Goal: Task Accomplishment & Management: Use online tool/utility

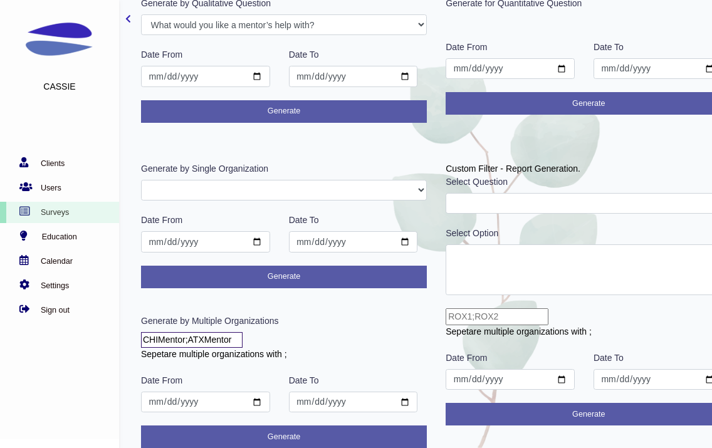
scroll to position [108, 0]
click at [186, 337] on input "CHIMentor;ATXMentor" at bounding box center [192, 340] width 102 height 16
click at [239, 343] on input "CHIMentee;ATXMentor" at bounding box center [192, 340] width 102 height 16
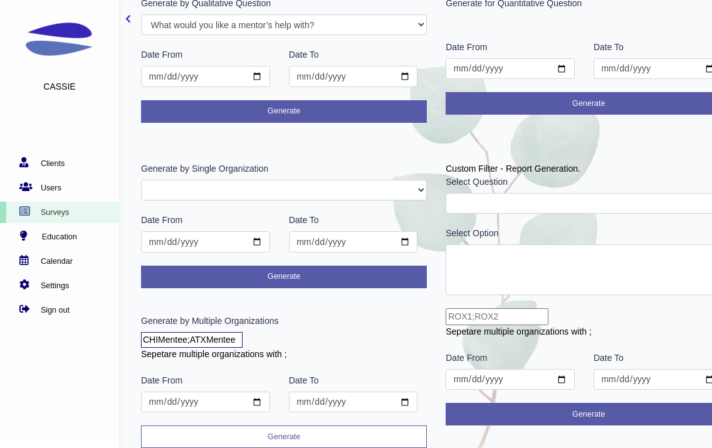
type input "CHIMentee;ATXMentee"
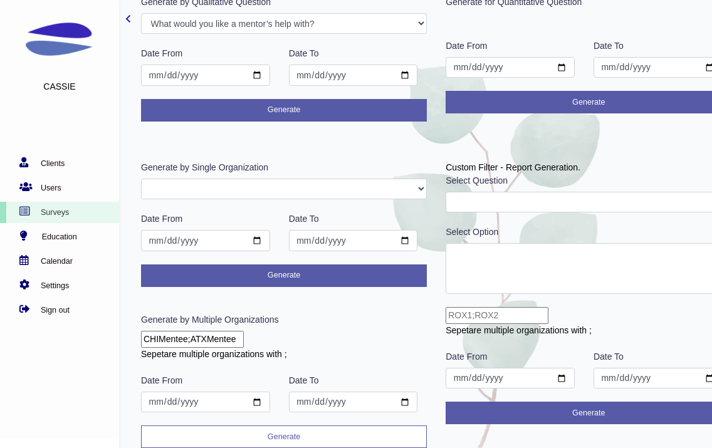
click at [289, 435] on button "Generate" at bounding box center [284, 437] width 286 height 23
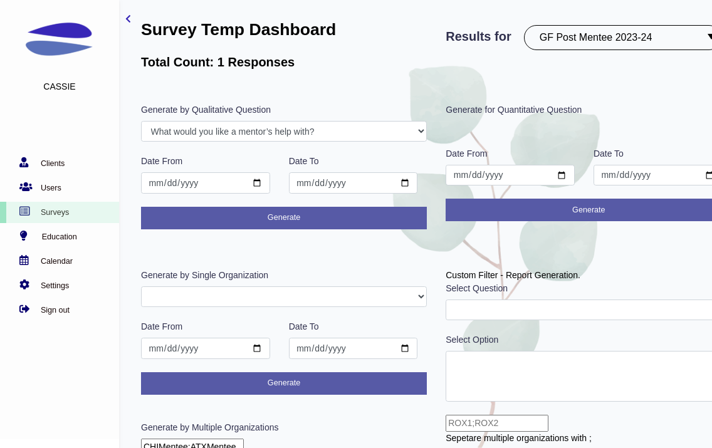
click at [611, 34] on select "PostROX PreROX YWCAHamiltonWEC AlumnaeSurvey GFMentor2 GFMentee2 YWCA2019 GFMen…" at bounding box center [622, 37] width 197 height 25
select select "302"
click at [527, 25] on select "PostROX PreROX YWCAHamiltonWEC AlumnaeSurvey GFMentor2 GFMentee2 YWCA2019 GFMen…" at bounding box center [622, 37] width 197 height 25
click at [644, 37] on select "PostROX PreROX YWCAHamiltonWEC AlumnaeSurvey GFMentor2 GFMentee2 YWCA2019 GFMen…" at bounding box center [622, 37] width 197 height 25
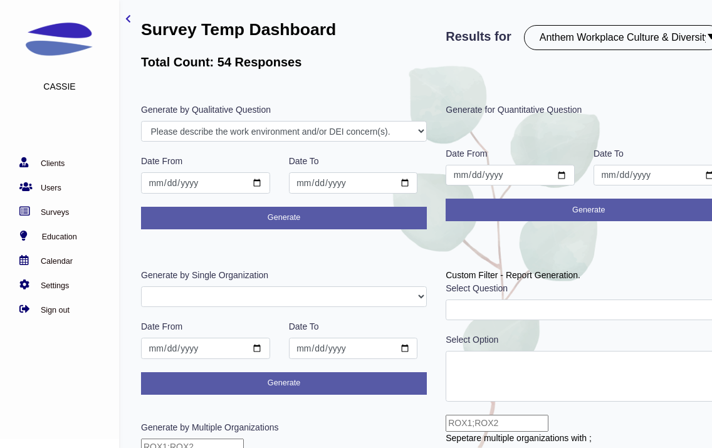
click at [632, 41] on select "PostROX PreROX YWCAHamiltonWEC AlumnaeSurvey GFMentor2 GFMentee2 YWCA2019 GFMen…" at bounding box center [622, 37] width 197 height 25
select select "299"
click at [527, 25] on select "PostROX PreROX YWCAHamiltonWEC AlumnaeSurvey GFMentor2 GFMentee2 YWCA2019 GFMen…" at bounding box center [622, 37] width 197 height 25
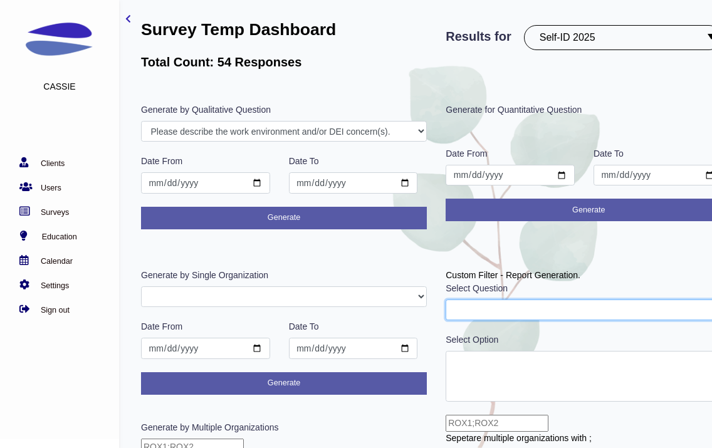
click at [597, 312] on select "Through the following questions, you will be asked about your perceptions of le…" at bounding box center [589, 310] width 286 height 21
click at [600, 305] on select "Select the option(s) that best describes your role. What show are you on? Are y…" at bounding box center [589, 310] width 286 height 21
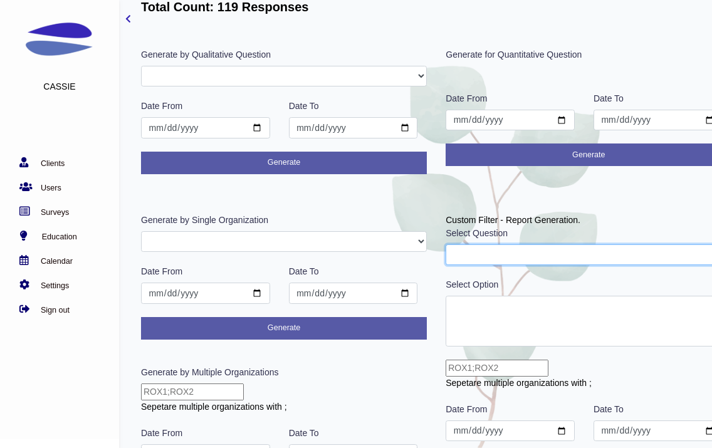
scroll to position [64, 0]
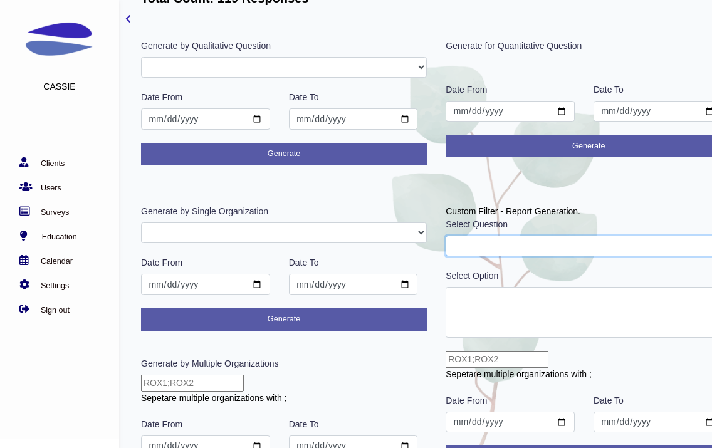
click at [505, 253] on select "Select the option(s) that best describes your role. What show are you on? Are y…" at bounding box center [589, 246] width 286 height 21
select select "2"
click at [446, 236] on select "Select the option(s) that best describes your role. What show are you on? Are y…" at bounding box center [589, 246] width 286 height 21
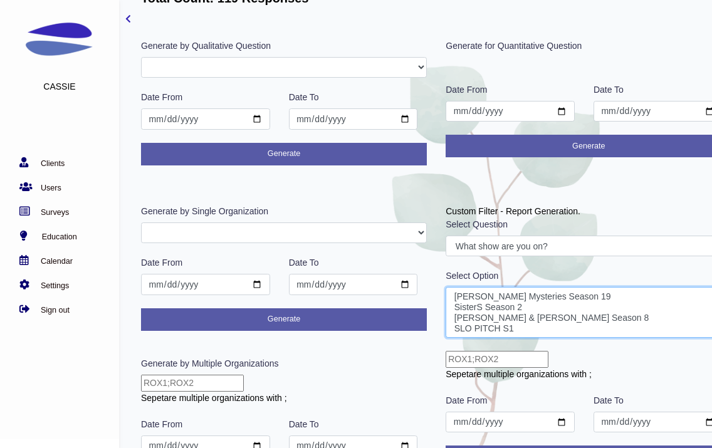
select select "SLO PITCH S1"
click at [509, 329] on option "SLO PITCH S1" at bounding box center [588, 328] width 271 height 11
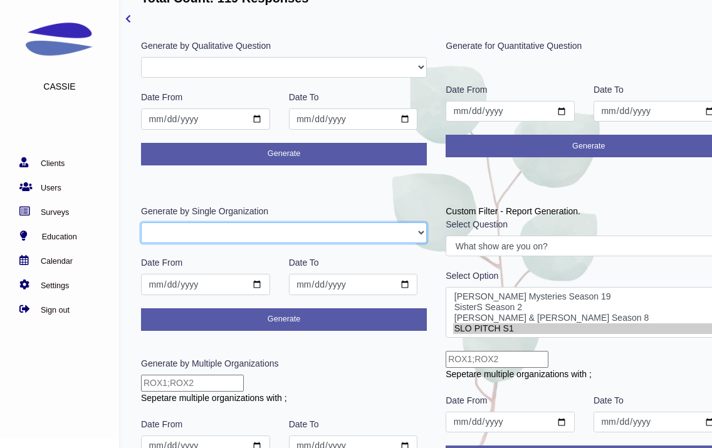
click at [377, 233] on select "ShaftesburyAdmin bettertogether" at bounding box center [284, 232] width 286 height 21
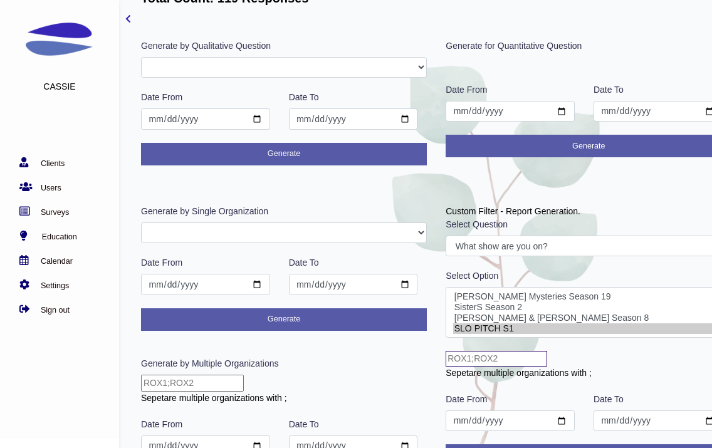
click at [471, 357] on input "text" at bounding box center [497, 359] width 102 height 16
type input "bettertogether"
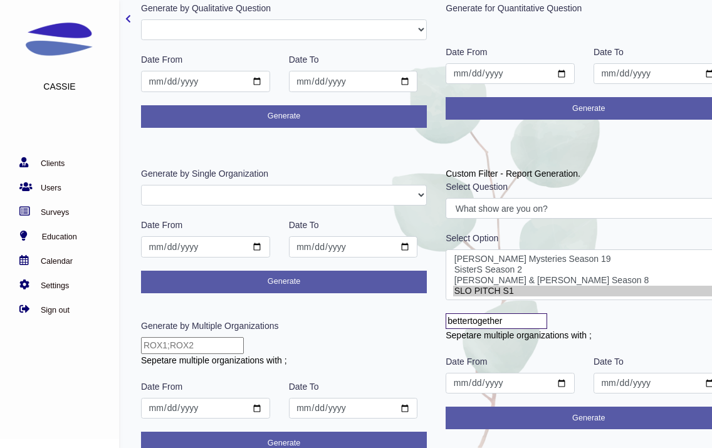
scroll to position [110, 0]
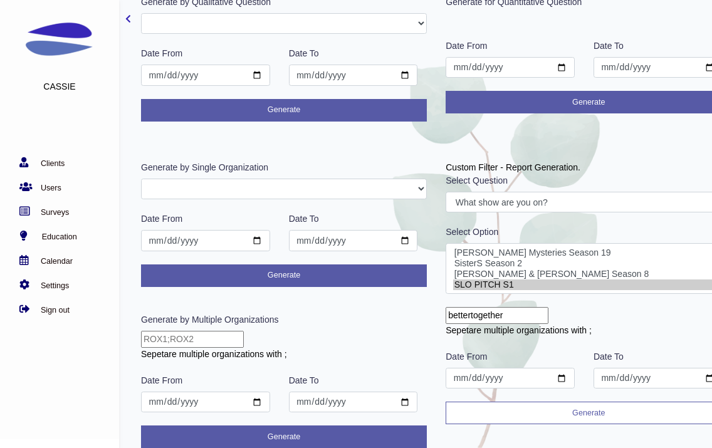
click at [518, 422] on div "Custom Filter - Report Generation. Select Question Select the option(s) that be…" at bounding box center [588, 304] width 305 height 287
click at [516, 415] on button "Generate" at bounding box center [589, 413] width 286 height 23
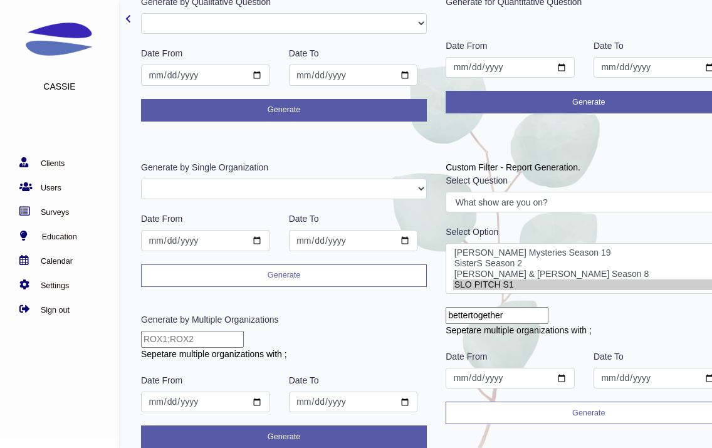
scroll to position [0, 0]
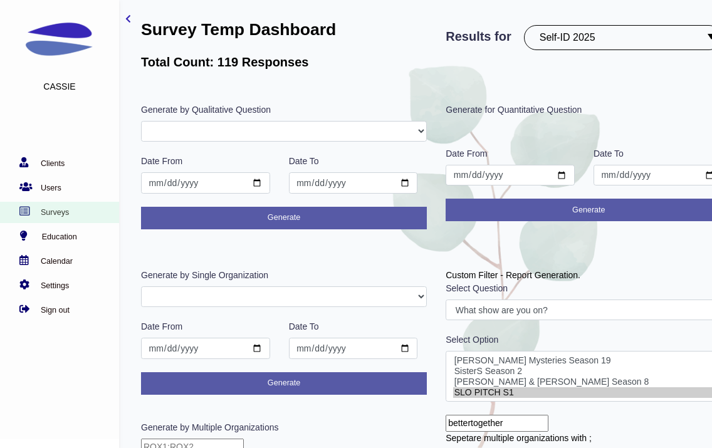
click at [85, 216] on link "Surveys" at bounding box center [56, 212] width 113 height 13
click at [581, 55] on div "Results for PostROX PreROX YWCAHamiltonWEC AlumnaeSurvey GFMentor2 GFMentee2 YW…" at bounding box center [588, 42] width 305 height 85
click at [572, 41] on select "PostROX PreROX YWCAHamiltonWEC AlumnaeSurvey GFMentor2 GFMentee2 YWCA2019 GFMen…" at bounding box center [622, 37] width 197 height 25
select select "283"
click at [527, 25] on select "PostROX PreROX YWCAHamiltonWEC AlumnaeSurvey GFMentor2 GFMentee2 YWCA2019 GFMen…" at bounding box center [622, 37] width 197 height 25
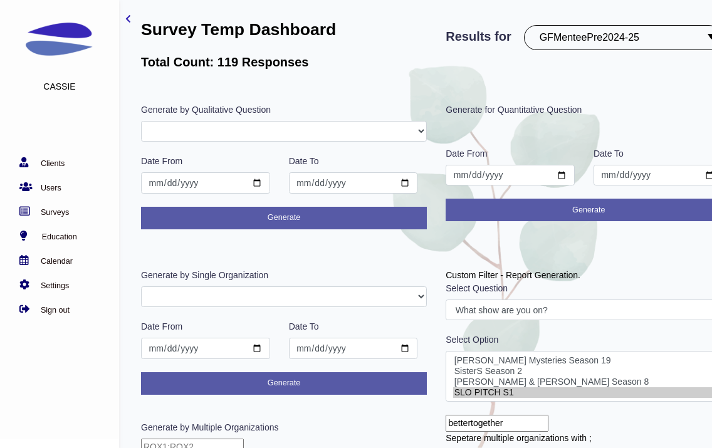
click at [615, 43] on select "PostROX PreROX YWCAHamiltonWEC AlumnaeSurvey GFMentor2 GFMentee2 YWCA2019 GFMen…" at bounding box center [622, 37] width 197 height 25
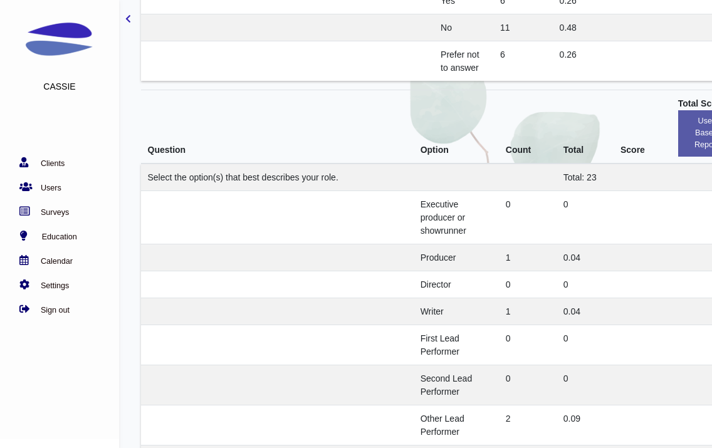
scroll to position [1824, 0]
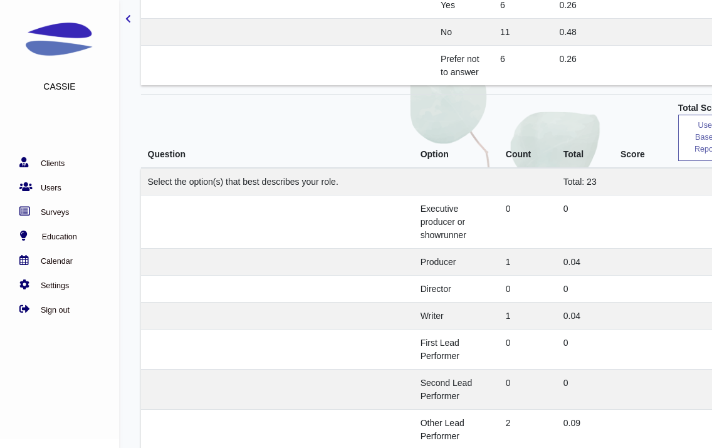
click at [694, 135] on button "user based report" at bounding box center [706, 138] width 56 height 46
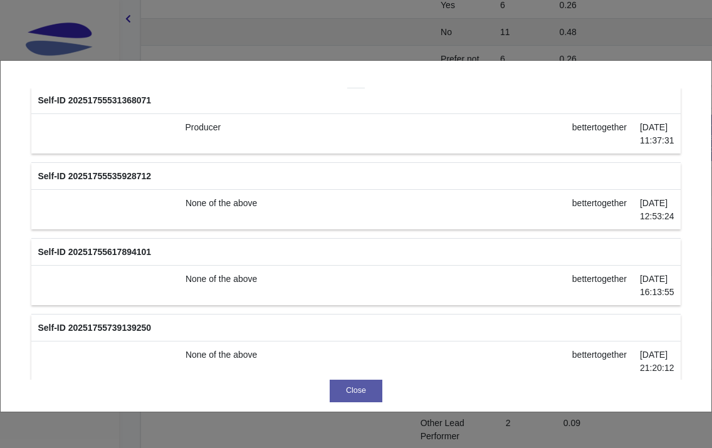
scroll to position [81, 0]
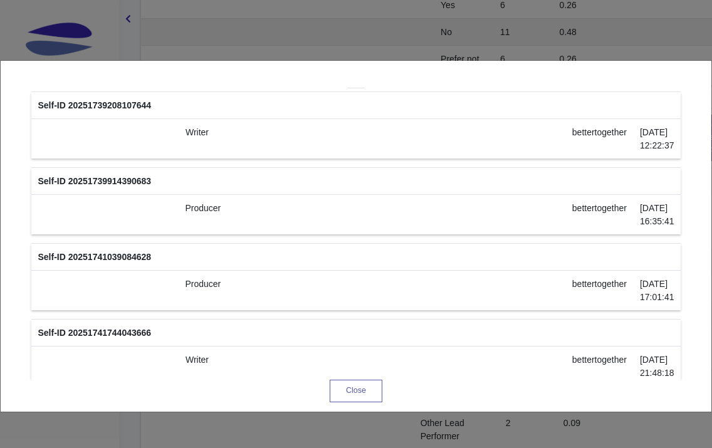
click at [367, 387] on button "Close" at bounding box center [356, 391] width 53 height 23
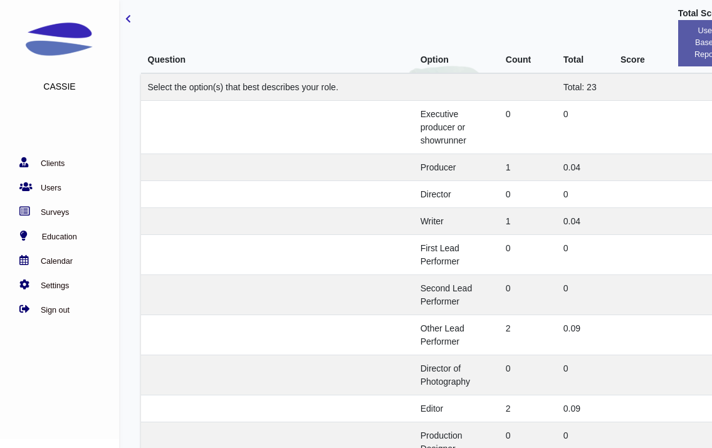
scroll to position [1920, 0]
click at [456, 196] on td "Director" at bounding box center [456, 193] width 85 height 27
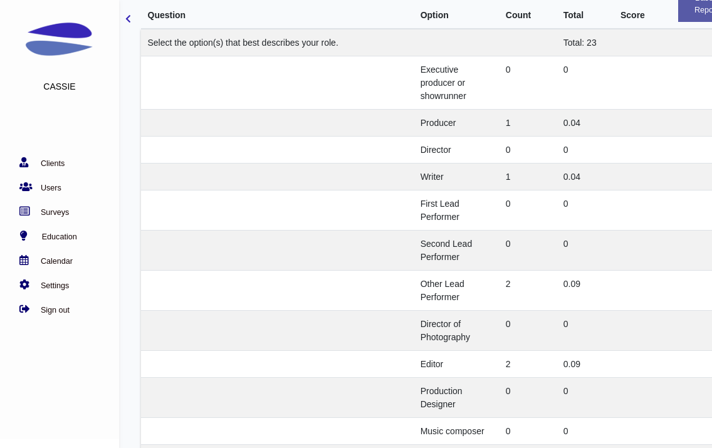
scroll to position [1969, 0]
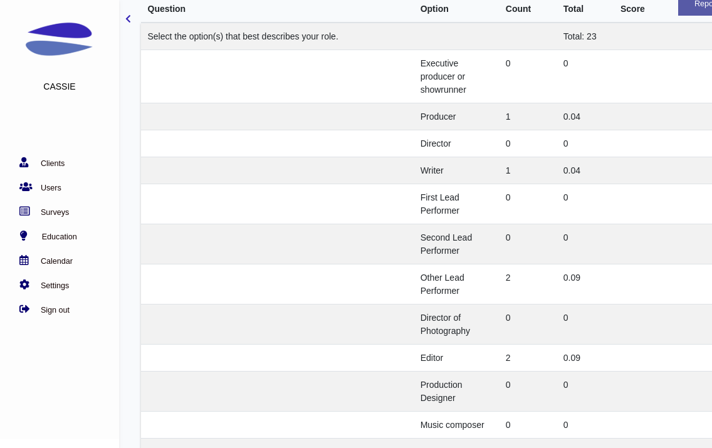
click at [462, 295] on td "Other Lead Performer" at bounding box center [456, 284] width 85 height 40
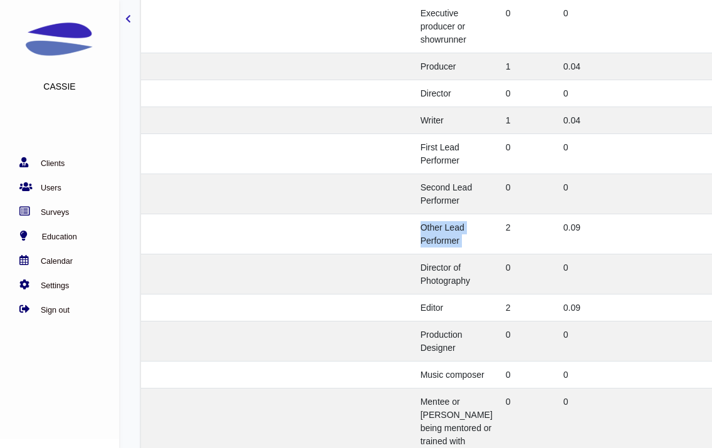
scroll to position [2077, 0]
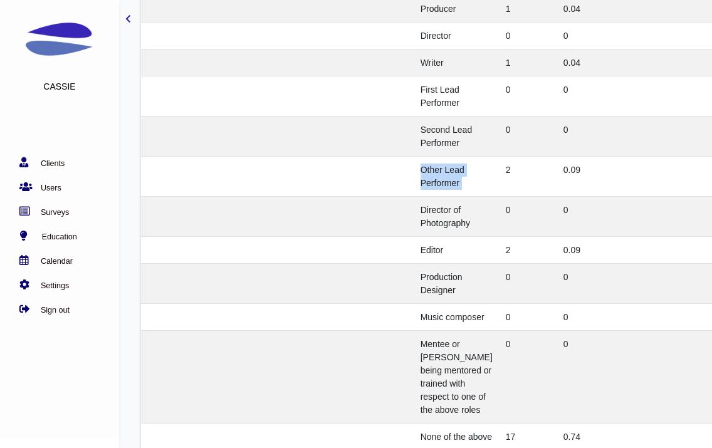
copy td "Other Lead Performer"
click at [481, 264] on td "Editor" at bounding box center [456, 250] width 85 height 27
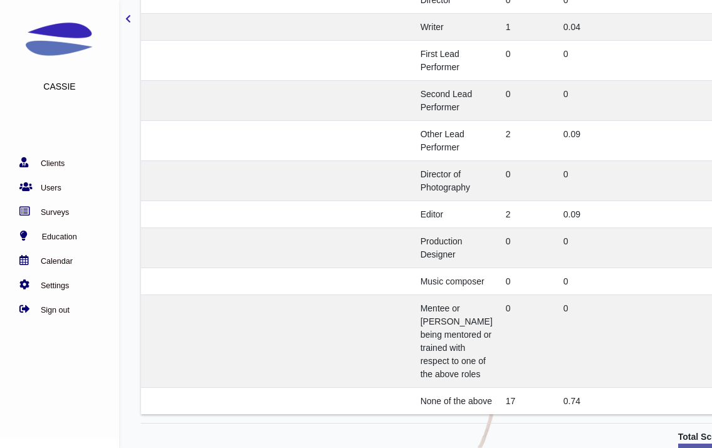
scroll to position [2090, 0]
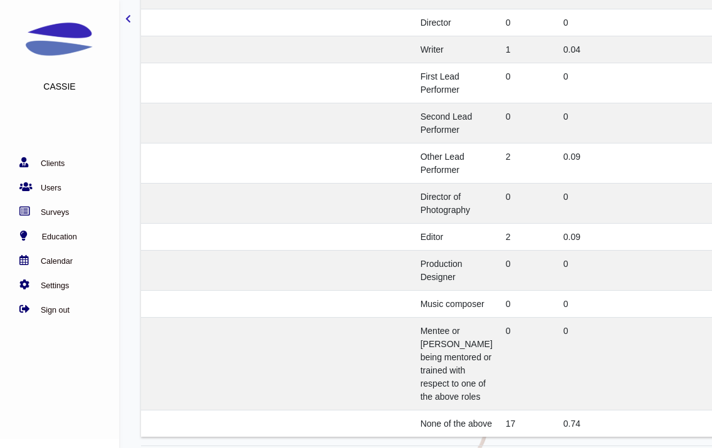
click at [520, 201] on td "0" at bounding box center [528, 204] width 58 height 40
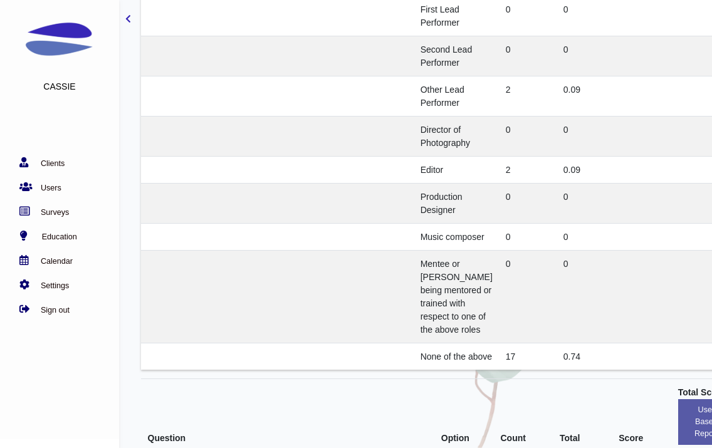
scroll to position [2206, 0]
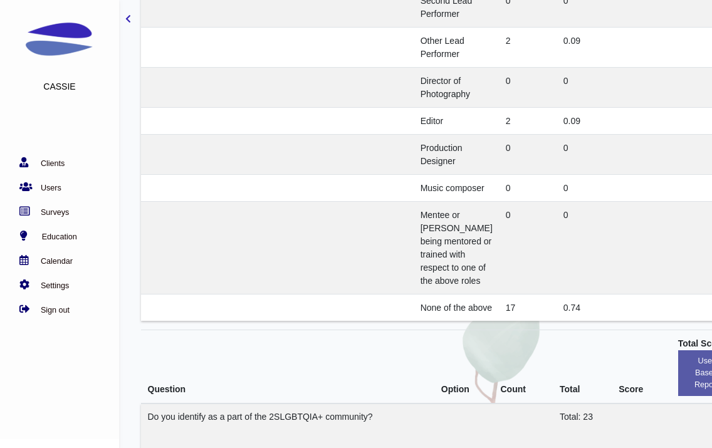
click at [506, 321] on td "17" at bounding box center [528, 308] width 58 height 27
copy td "17"
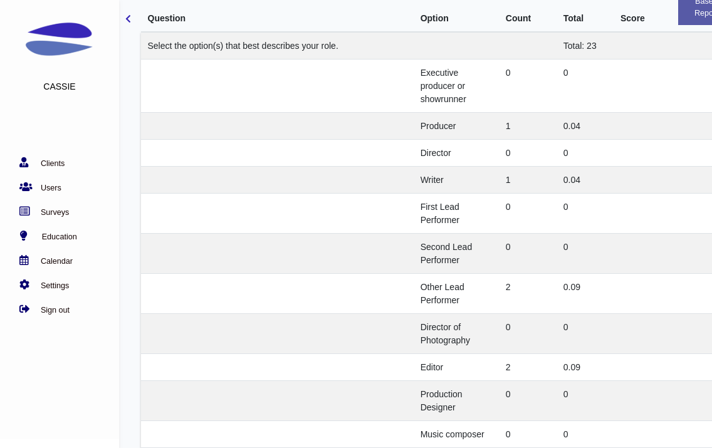
scroll to position [1946, 0]
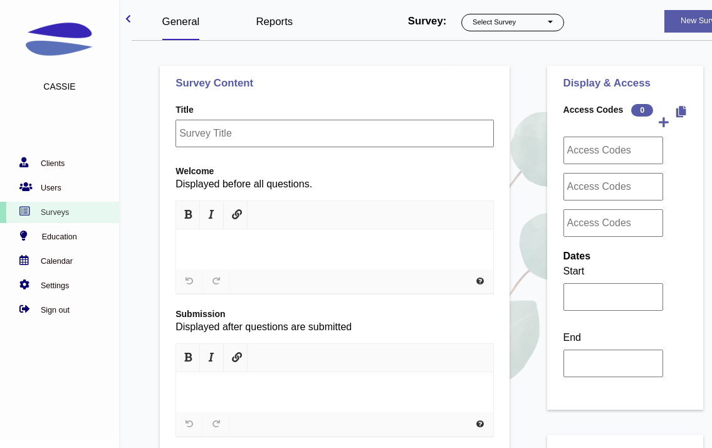
click at [515, 12] on div "Survey: Select Survey PostROX PreROX YWCAHamiltonWEC AlumnaeSurvey GFMentor2 GF…" at bounding box center [514, 20] width 255 height 40
click at [518, 26] on button "Select Survey" at bounding box center [512, 23] width 103 height 18
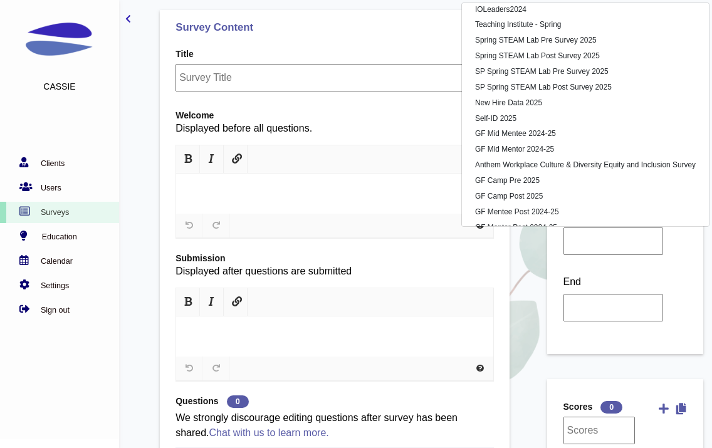
scroll to position [3990, 0]
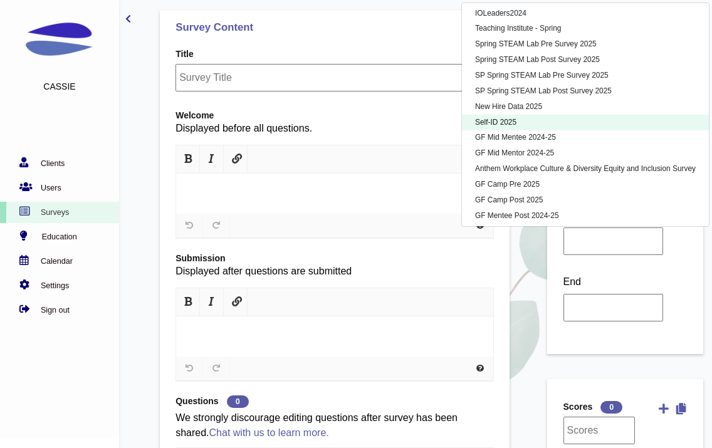
click at [553, 117] on link "Self-ID 2025" at bounding box center [585, 123] width 247 height 16
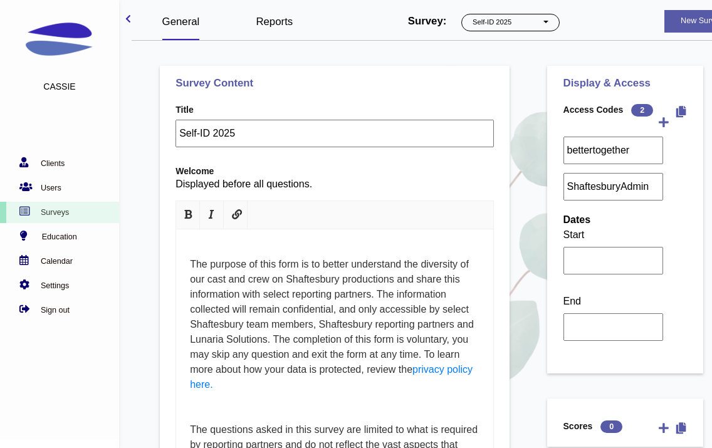
select select "1220"
select select "1224"
select select "1222"
select select "1162"
select select "1223"
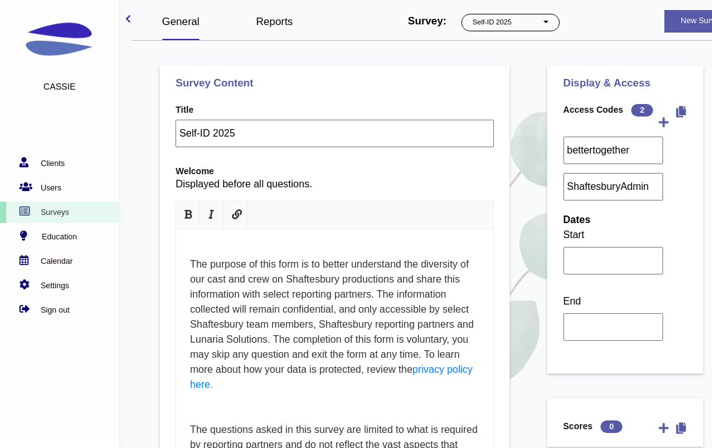
select select "1164"
select select "702"
select select "4"
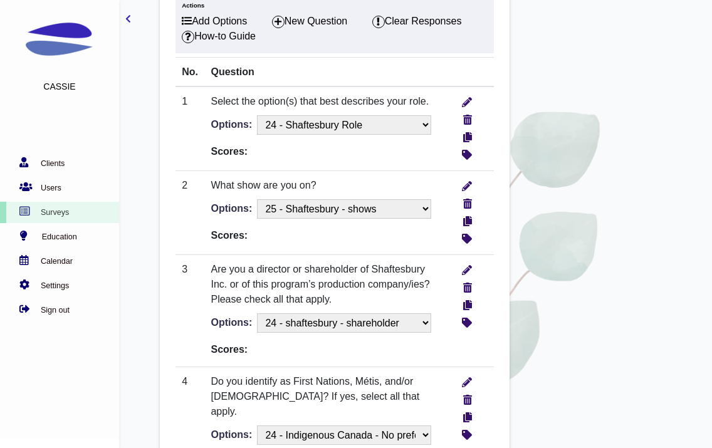
scroll to position [896, 0]
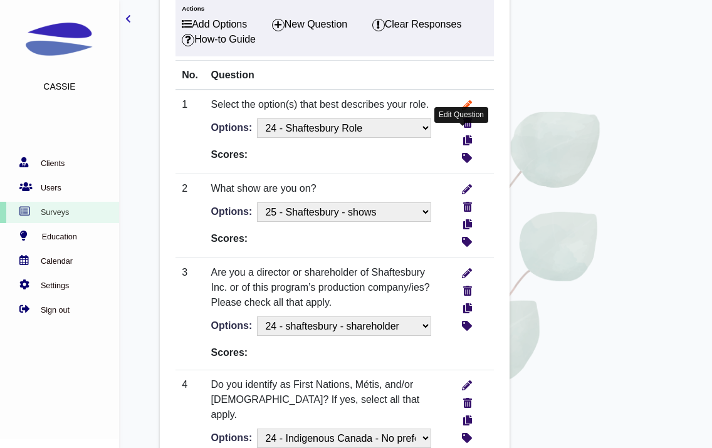
click at [466, 110] on icon "write" at bounding box center [467, 103] width 10 height 13
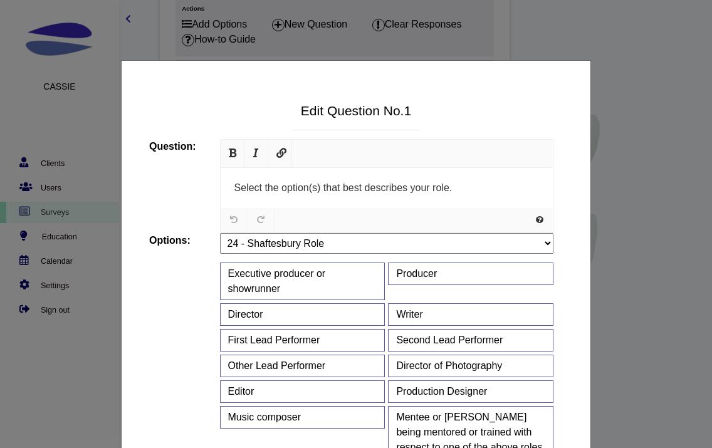
click at [634, 104] on div "Edit Question No. 1 15458 0 999 Question: URL Size <a href="https://www.jquerys…" at bounding box center [356, 269] width 712 height 448
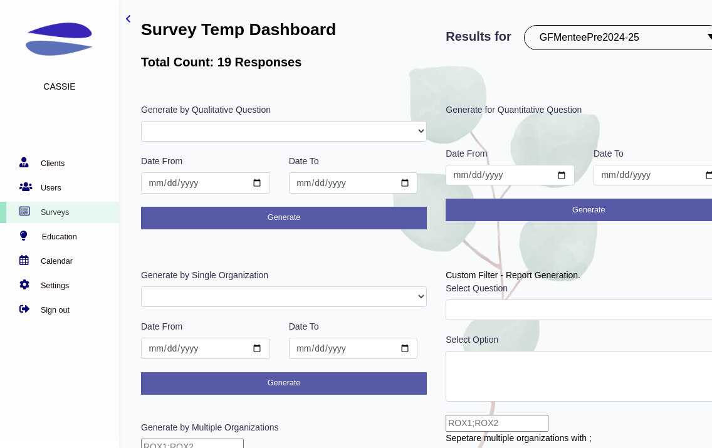
click at [574, 42] on select "PostROX PreROX YWCAHamiltonWEC AlumnaeSurvey GFMentor2 GFMentee2 YWCA2019 GFMen…" at bounding box center [622, 37] width 197 height 25
select select "241"
click at [527, 25] on select "PostROX PreROX YWCAHamiltonWEC AlumnaeSurvey GFMentor2 GFMentee2 YWCA2019 GFMen…" at bounding box center [622, 37] width 197 height 25
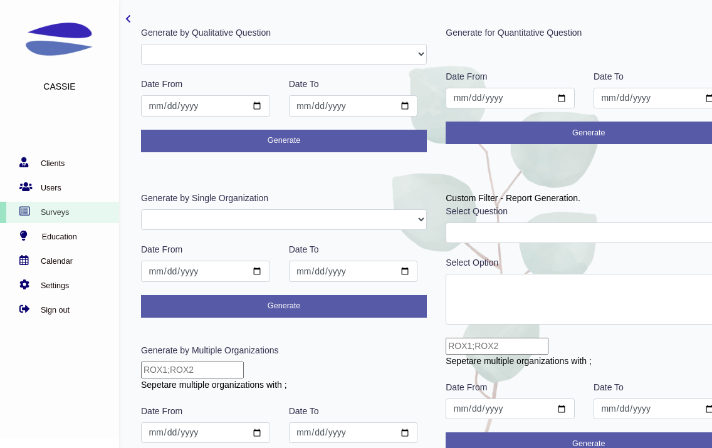
scroll to position [89, 0]
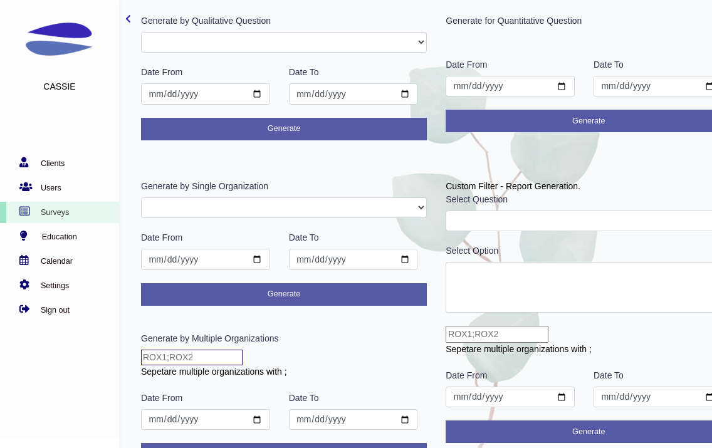
click at [231, 358] on input "text" at bounding box center [192, 358] width 102 height 16
type input "CHIMentee;ATXMentee"
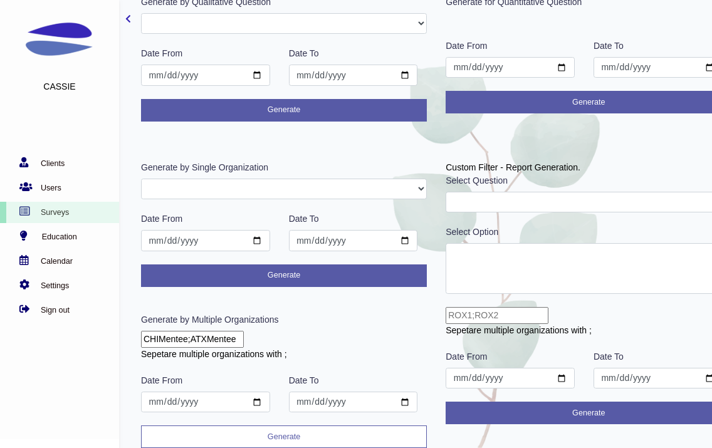
click at [253, 429] on button "Generate" at bounding box center [284, 437] width 286 height 23
